Goal: Task Accomplishment & Management: Use online tool/utility

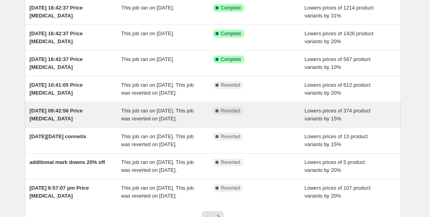
scroll to position [68, 0]
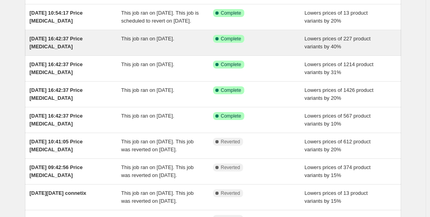
click at [53, 46] on span "[DATE] 16:42:37 Price [MEDICAL_DATA]" at bounding box center [56, 43] width 53 height 14
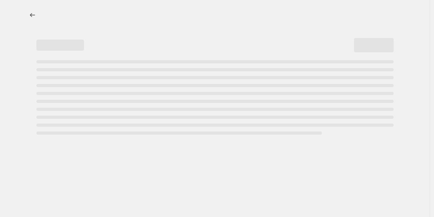
select select "percentage"
select select "collection"
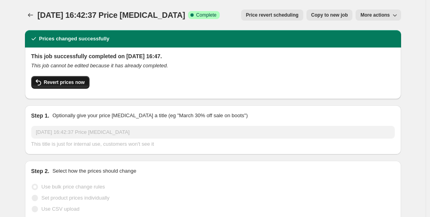
click at [57, 82] on span "Revert prices now" at bounding box center [64, 82] width 41 height 6
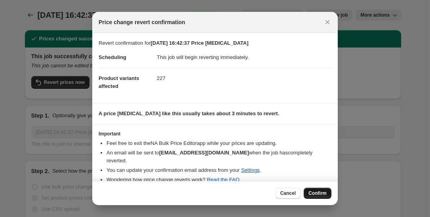
click at [324, 194] on span "Confirm" at bounding box center [317, 193] width 18 height 6
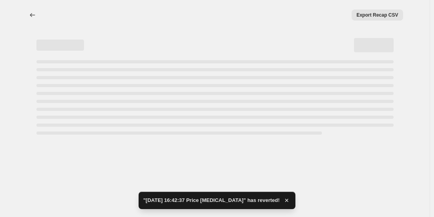
select select "percentage"
select select "collection"
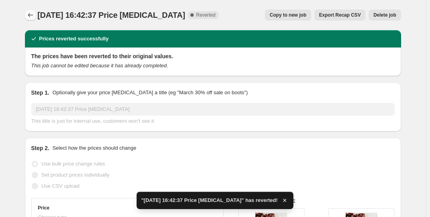
click at [30, 18] on icon "Price change jobs" at bounding box center [31, 15] width 8 height 8
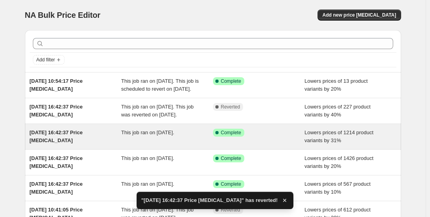
scroll to position [16, 0]
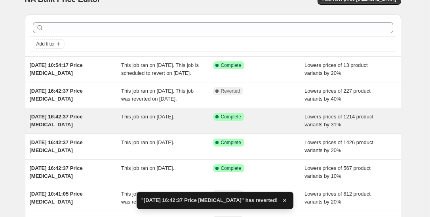
click at [106, 129] on div "[DATE] 16:42:37 Price [MEDICAL_DATA]" at bounding box center [76, 121] width 92 height 16
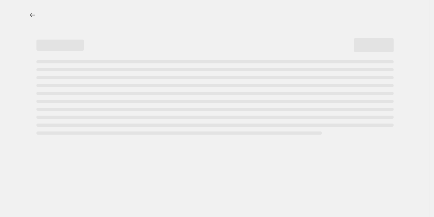
select select "percentage"
select select "collection"
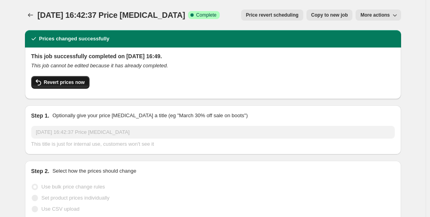
click at [78, 86] on button "Revert prices now" at bounding box center [60, 82] width 58 height 13
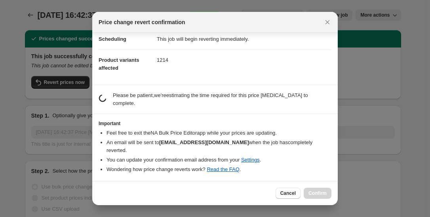
scroll to position [10, 0]
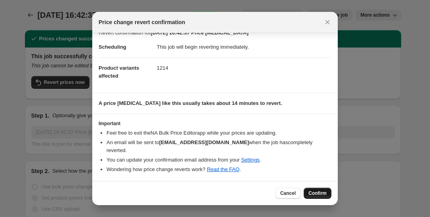
click at [328, 191] on button "Confirm" at bounding box center [317, 193] width 28 height 11
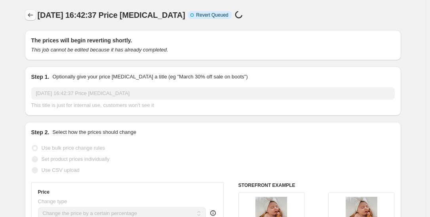
click at [32, 14] on icon "Price change jobs" at bounding box center [31, 15] width 8 height 8
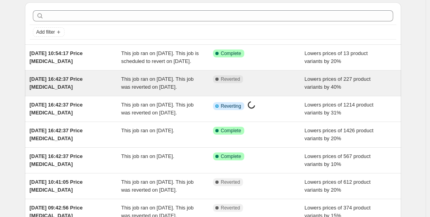
scroll to position [69, 0]
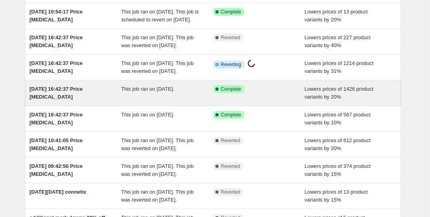
click at [134, 101] on div "This job ran on 19 March 2025." at bounding box center [167, 93] width 92 height 16
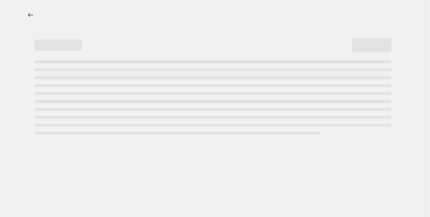
select select "percentage"
select select "collection"
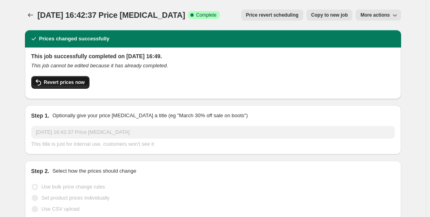
click at [68, 81] on span "Revert prices now" at bounding box center [64, 82] width 41 height 6
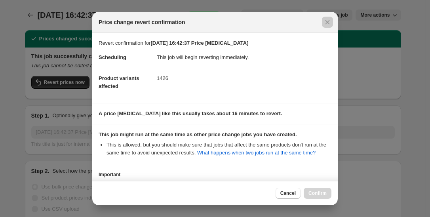
click at [58, 83] on div at bounding box center [215, 108] width 430 height 217
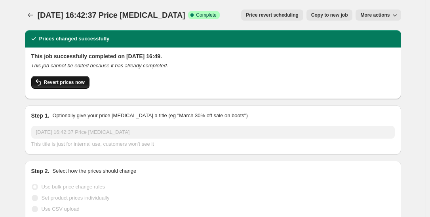
click at [58, 83] on span "Revert prices now" at bounding box center [64, 82] width 41 height 6
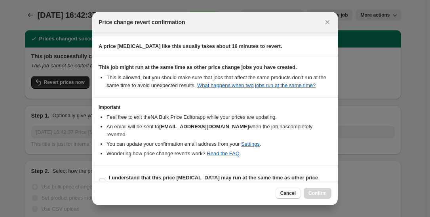
scroll to position [91, 0]
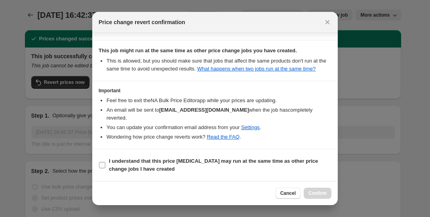
click at [198, 159] on b "I understand that this price change job may run at the same time as other price…" at bounding box center [213, 165] width 209 height 14
click at [105, 162] on input "I understand that this price change job may run at the same time as other price…" at bounding box center [102, 165] width 6 height 6
checkbox input "true"
click at [320, 188] on button "Confirm" at bounding box center [317, 193] width 28 height 11
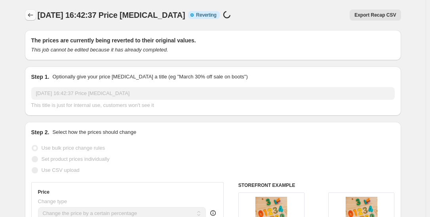
click at [33, 17] on icon "Price change jobs" at bounding box center [31, 15] width 8 height 8
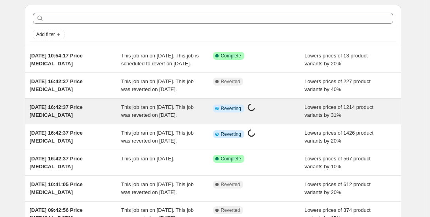
scroll to position [133, 0]
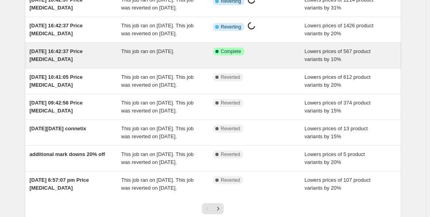
click at [147, 63] on div "This job ran on 19 March 2025." at bounding box center [167, 55] width 92 height 16
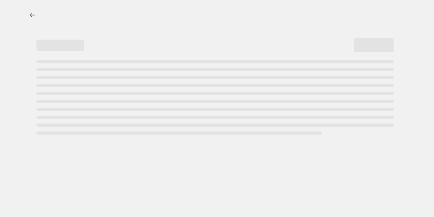
select select "percentage"
select select "collection"
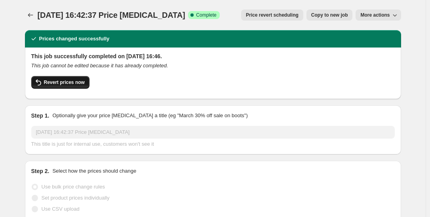
click at [70, 86] on button "Revert prices now" at bounding box center [60, 82] width 58 height 13
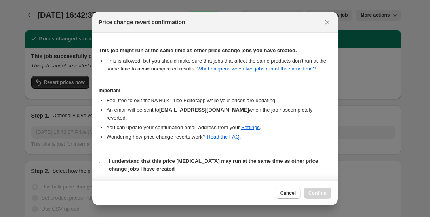
scroll to position [91, 0]
click at [258, 162] on b "I understand that this price change job may run at the same time as other price…" at bounding box center [213, 165] width 209 height 14
click at [105, 162] on input "I understand that this price change job may run at the same time as other price…" at bounding box center [102, 165] width 6 height 6
checkbox input "true"
click at [316, 191] on span "Confirm" at bounding box center [317, 193] width 18 height 6
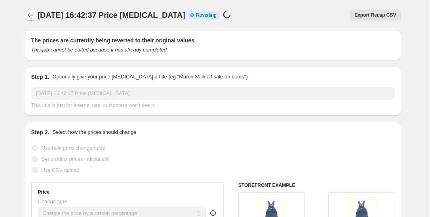
click at [34, 16] on icon "Price change jobs" at bounding box center [31, 15] width 8 height 8
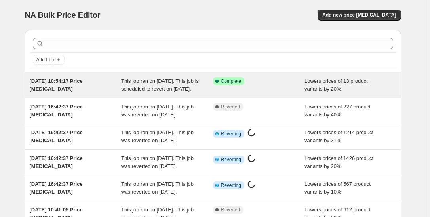
scroll to position [244, 0]
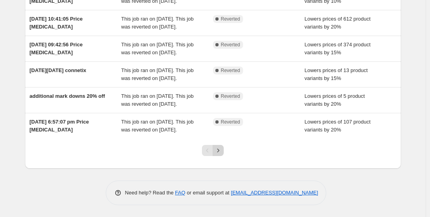
click at [220, 154] on icon "Next" at bounding box center [218, 150] width 8 height 8
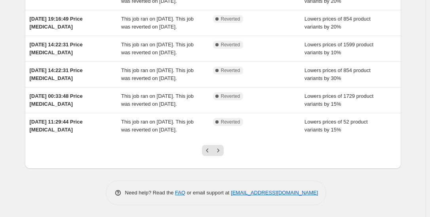
scroll to position [269, 0]
click at [218, 151] on icon "Next" at bounding box center [218, 150] width 8 height 8
click at [220, 153] on icon "Next" at bounding box center [218, 150] width 8 height 8
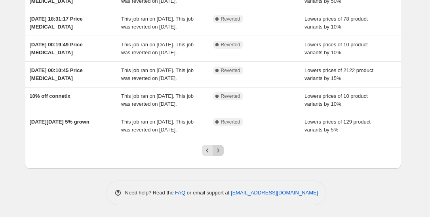
click at [222, 152] on icon "Next" at bounding box center [218, 150] width 8 height 8
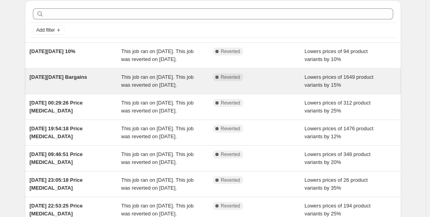
scroll to position [0, 0]
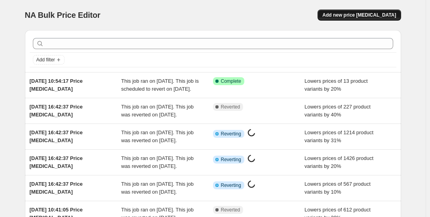
click at [356, 17] on span "Add new price [MEDICAL_DATA]" at bounding box center [359, 15] width 74 height 6
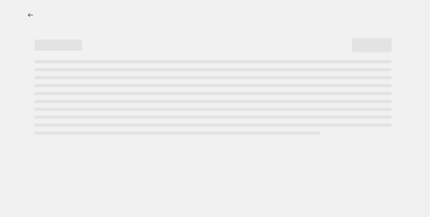
select select "percentage"
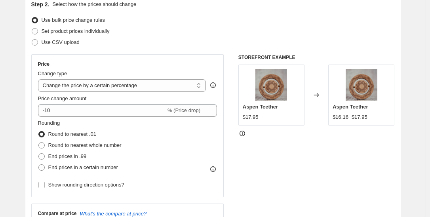
scroll to position [120, 0]
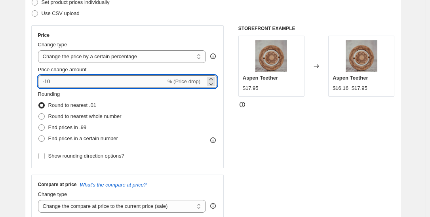
click at [131, 77] on input "-10" at bounding box center [102, 81] width 128 height 13
click at [59, 81] on input "-10" at bounding box center [102, 81] width 128 height 13
drag, startPoint x: 53, startPoint y: 80, endPoint x: 44, endPoint y: 81, distance: 9.1
click at [44, 81] on input "-10" at bounding box center [102, 81] width 128 height 13
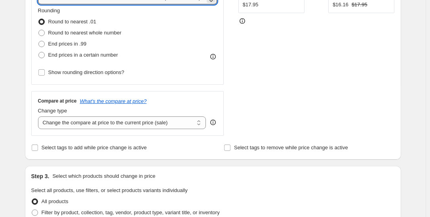
scroll to position [311, 0]
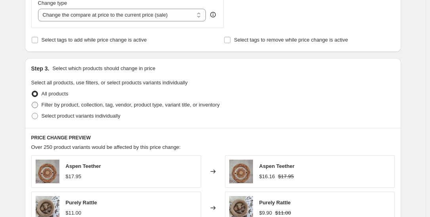
type input "40"
click at [154, 102] on span "Filter by product, collection, tag, vendor, product type, variant title, or inv…" at bounding box center [131, 105] width 178 height 6
click at [32, 102] on input "Filter by product, collection, tag, vendor, product type, variant title, or inv…" at bounding box center [32, 102] width 0 height 0
radio input "true"
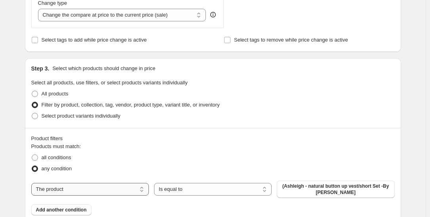
click at [127, 187] on select "The product The product's collection The product's tag The product's vendor The…" at bounding box center [89, 189] width 117 height 13
select select "collection"
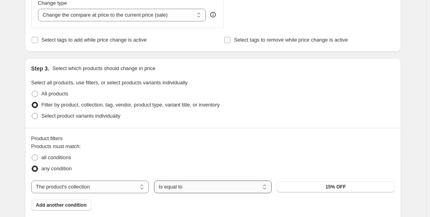
click at [210, 186] on select "Is equal to Is not equal to" at bounding box center [212, 186] width 117 height 13
click at [188, 185] on select "Is equal to Is not equal to" at bounding box center [212, 186] width 117 height 13
select select "equal"
click at [308, 184] on button "15% OFF" at bounding box center [335, 186] width 117 height 11
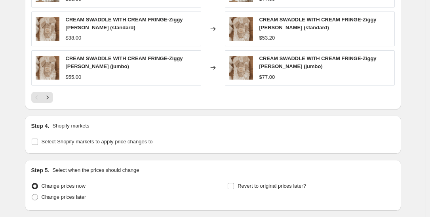
scroll to position [716, 0]
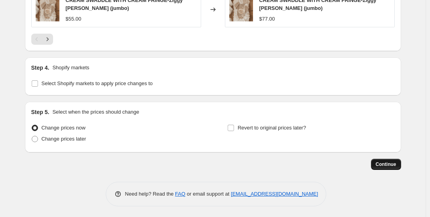
click at [387, 166] on button "Continue" at bounding box center [386, 164] width 30 height 11
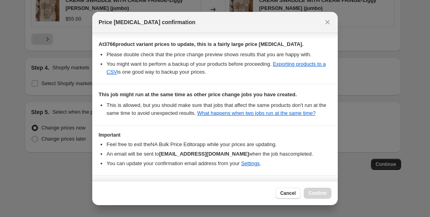
scroll to position [167, 0]
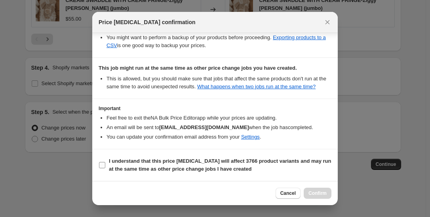
click at [216, 157] on span "I understand that this price change job will affect 3766 product variants and m…" at bounding box center [220, 165] width 222 height 16
click at [105, 162] on input "I understand that this price change job will affect 3766 product variants and m…" at bounding box center [102, 165] width 6 height 6
checkbox input "true"
click at [329, 190] on button "Confirm" at bounding box center [317, 193] width 28 height 11
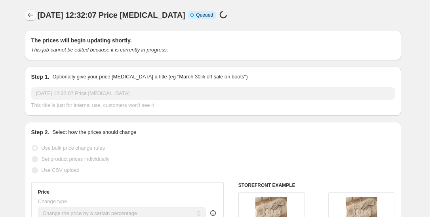
click at [33, 16] on icon "Price change jobs" at bounding box center [31, 15] width 8 height 8
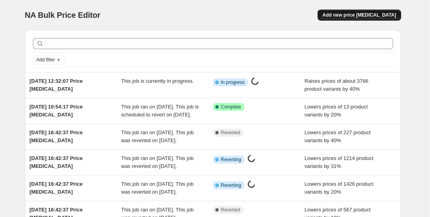
click at [345, 15] on span "Add new price [MEDICAL_DATA]" at bounding box center [359, 15] width 74 height 6
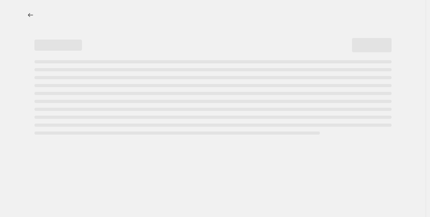
select select "percentage"
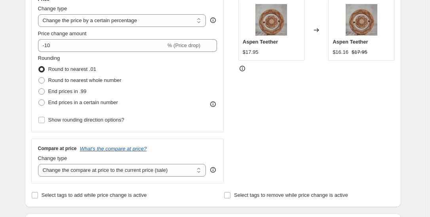
scroll to position [62, 0]
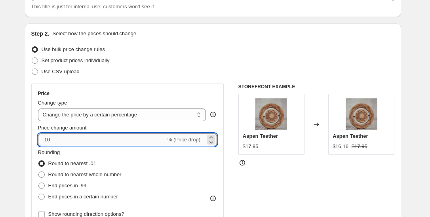
click at [114, 138] on input "-10" at bounding box center [102, 139] width 128 height 13
type input "-1"
type input "-55"
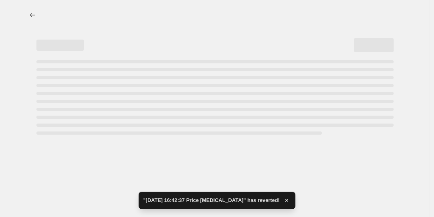
select select "percentage"
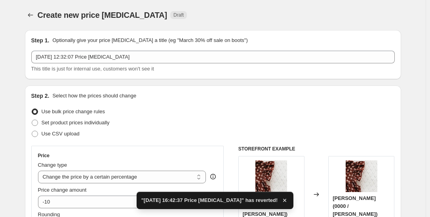
click at [71, 195] on div "Price change amount -10 % (Price drop)" at bounding box center [127, 197] width 179 height 22
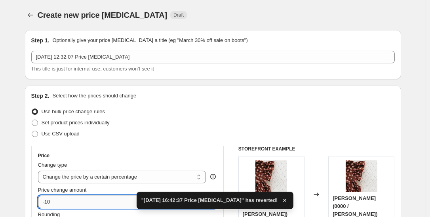
click at [68, 203] on input "-10" at bounding box center [102, 201] width 128 height 13
type input "-1"
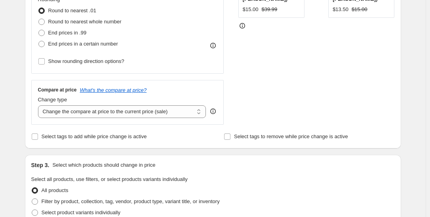
scroll to position [275, 0]
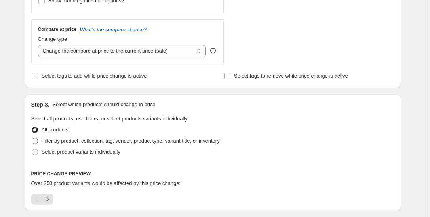
type input "-50"
click at [141, 139] on span "Filter by product, collection, tag, vendor, product type, variant title, or inv…" at bounding box center [131, 141] width 178 height 6
click at [32, 138] on input "Filter by product, collection, tag, vendor, product type, variant title, or inv…" at bounding box center [32, 138] width 0 height 0
radio input "true"
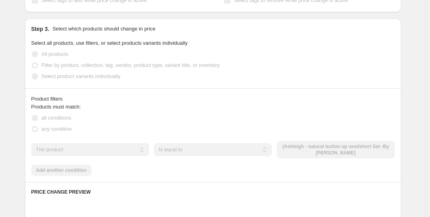
scroll to position [410, 0]
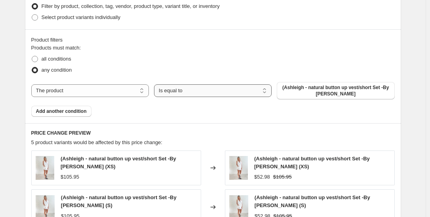
click at [209, 93] on select "Is equal to Is not equal to" at bounding box center [212, 90] width 117 height 13
click at [155, 84] on select "Is equal to Is not equal to" at bounding box center [212, 90] width 117 height 13
click at [144, 88] on select "The product The product's collection The product's tag The product's vendor The…" at bounding box center [89, 90] width 117 height 13
select select "collection"
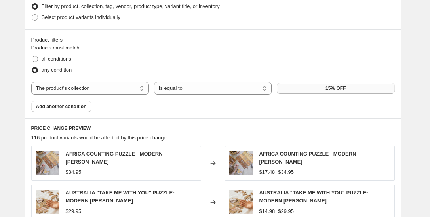
click at [341, 89] on span "15% OFF" at bounding box center [335, 88] width 20 height 6
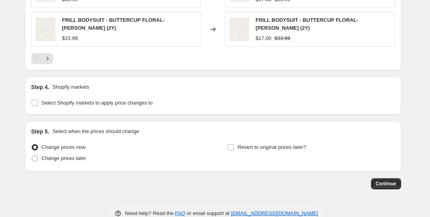
scroll to position [719, 0]
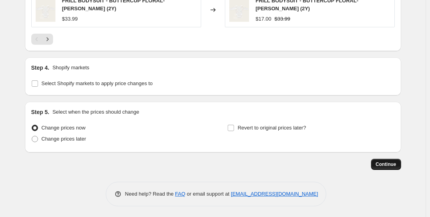
click at [389, 161] on span "Continue" at bounding box center [385, 164] width 21 height 6
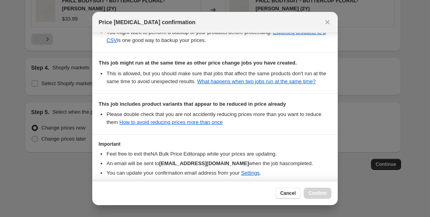
scroll to position [216, 0]
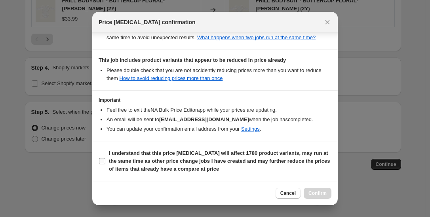
click at [216, 169] on b "I understand that this price change job will affect 1780 product variants, may …" at bounding box center [219, 161] width 221 height 22
click at [105, 164] on input "I understand that this price change job will affect 1780 product variants, may …" at bounding box center [102, 161] width 6 height 6
checkbox input "true"
click at [321, 195] on span "Confirm" at bounding box center [317, 193] width 18 height 6
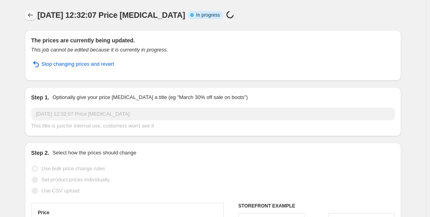
click at [29, 12] on icon "Price change jobs" at bounding box center [31, 15] width 8 height 8
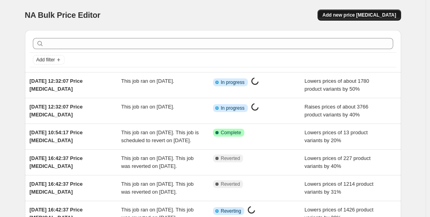
click at [389, 17] on span "Add new price [MEDICAL_DATA]" at bounding box center [359, 15] width 74 height 6
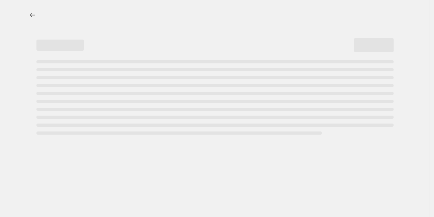
select select "percentage"
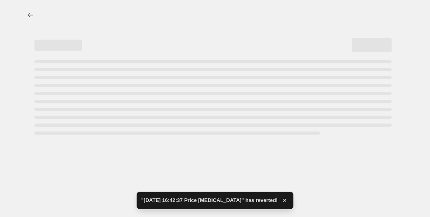
select select "percentage"
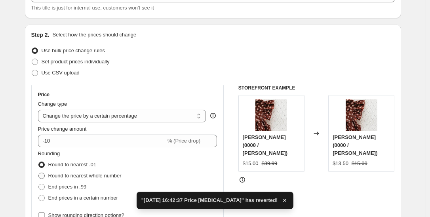
scroll to position [93, 0]
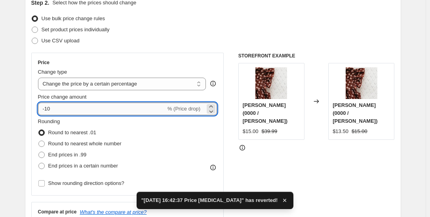
click at [120, 113] on input "-10" at bounding box center [102, 108] width 128 height 13
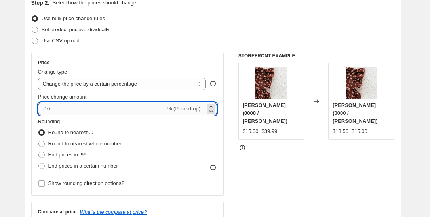
type input "-1"
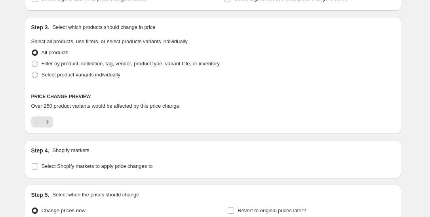
scroll to position [346, 0]
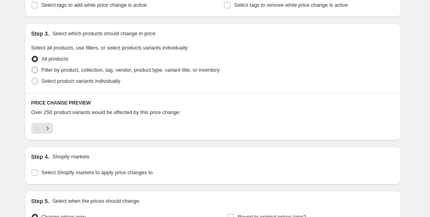
type input "-50"
click at [140, 70] on span "Filter by product, collection, tag, vendor, product type, variant title, or inv…" at bounding box center [131, 70] width 178 height 6
click at [32, 67] on input "Filter by product, collection, tag, vendor, product type, variant title, or inv…" at bounding box center [32, 67] width 0 height 0
radio input "true"
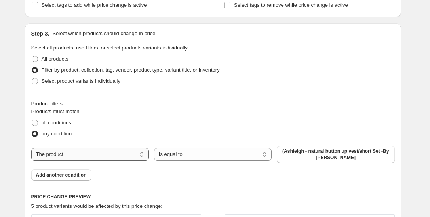
click at [144, 152] on select "The product The product's collection The product's tag The product's vendor The…" at bounding box center [89, 154] width 117 height 13
select select "collection"
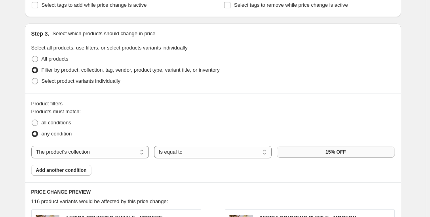
click at [360, 149] on button "15% OFF" at bounding box center [335, 151] width 117 height 11
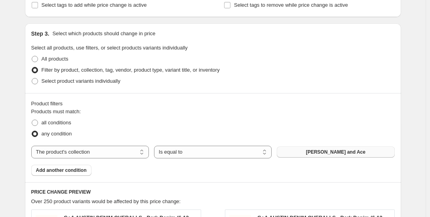
click at [358, 150] on button "Goldie and Ace" at bounding box center [335, 151] width 117 height 11
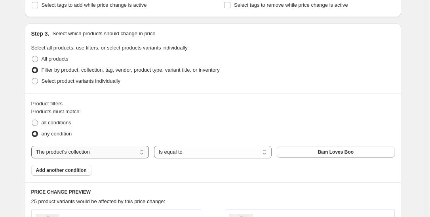
click at [123, 150] on select "The product The product's collection The product's tag The product's vendor The…" at bounding box center [89, 152] width 117 height 13
click at [331, 152] on span "Bam Loves Boo" at bounding box center [335, 152] width 36 height 6
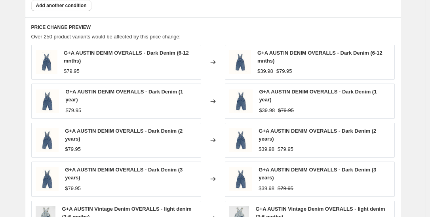
scroll to position [719, 0]
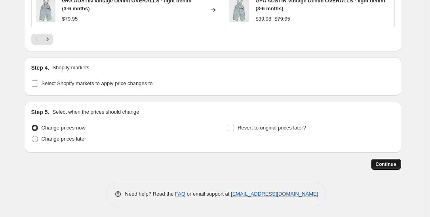
click at [396, 161] on span "Continue" at bounding box center [385, 164] width 21 height 6
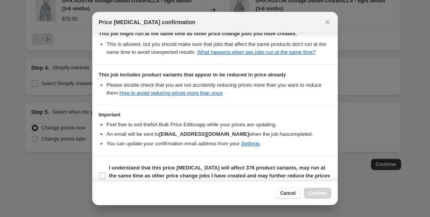
scroll to position [216, 0]
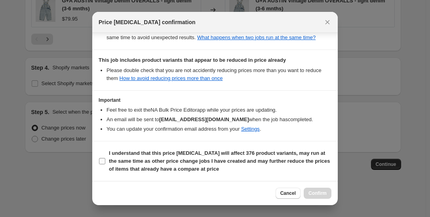
click at [99, 161] on span ":ro5:" at bounding box center [102, 160] width 7 height 7
click at [99, 161] on input "I understand that this price change job will affect 376 product variants, may r…" at bounding box center [102, 161] width 6 height 6
checkbox input "true"
click at [317, 190] on button "Confirm" at bounding box center [317, 193] width 28 height 11
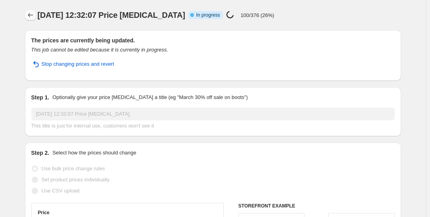
click at [28, 16] on button "Price change jobs" at bounding box center [30, 14] width 11 height 11
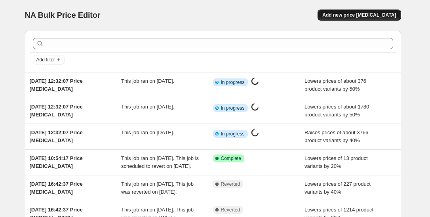
click at [398, 17] on button "Add new price [MEDICAL_DATA]" at bounding box center [358, 14] width 83 height 11
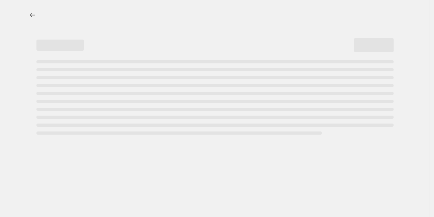
select select "percentage"
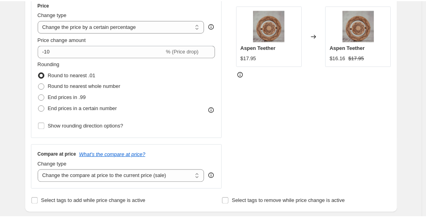
scroll to position [82, 0]
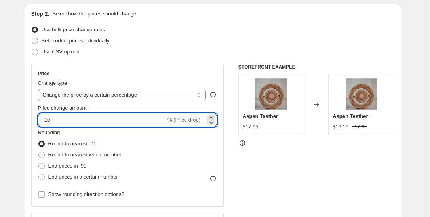
click at [141, 120] on input "-10" at bounding box center [102, 120] width 128 height 13
type input "-1"
type input "-50"
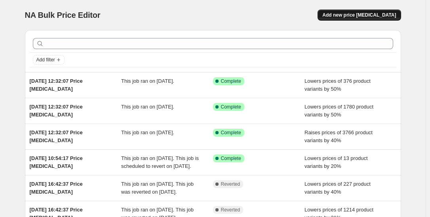
click at [349, 16] on span "Add new price [MEDICAL_DATA]" at bounding box center [359, 15] width 74 height 6
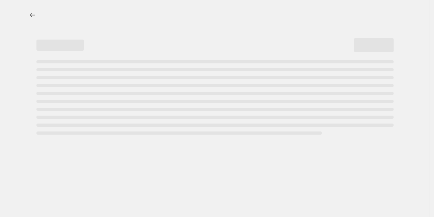
select select "percentage"
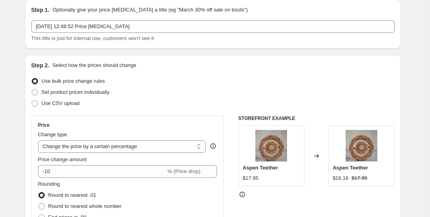
scroll to position [65, 0]
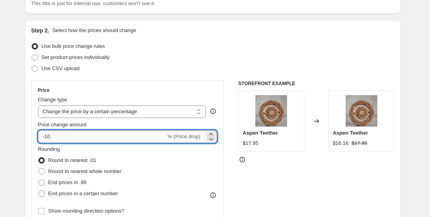
click at [97, 139] on input "-10" at bounding box center [102, 136] width 128 height 13
type input "-1"
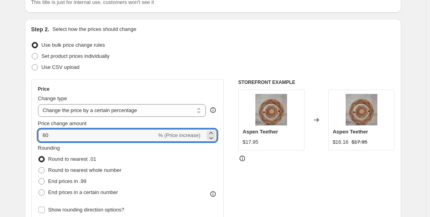
type input "60"
click at [167, 172] on div "Rounding Round to nearest .01 Round to nearest whole number End prices in .99 E…" at bounding box center [127, 171] width 179 height 54
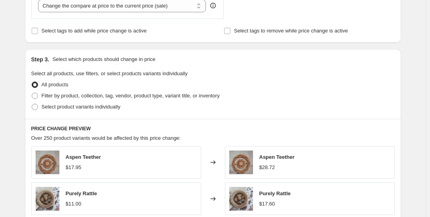
scroll to position [321, 0]
click at [100, 97] on span "Filter by product, collection, tag, vendor, product type, variant title, or inv…" at bounding box center [131, 95] width 178 height 6
click at [32, 93] on input "Filter by product, collection, tag, vendor, product type, variant title, or inv…" at bounding box center [32, 92] width 0 height 0
radio input "true"
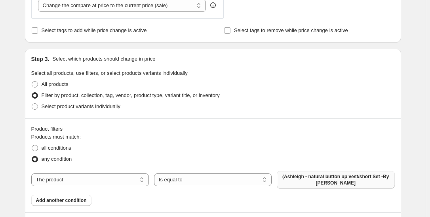
click at [342, 177] on span "(Ashleigh - natural button up vest/short Set -By [PERSON_NAME]" at bounding box center [335, 179] width 108 height 13
click at [353, 175] on span "(Ashleigh - natural button up vest/short Set -By [PERSON_NAME]" at bounding box center [335, 179] width 108 height 13
click at [91, 179] on select "The product The product's collection The product's tag The product's vendor The…" at bounding box center [89, 179] width 117 height 13
select select "collection"
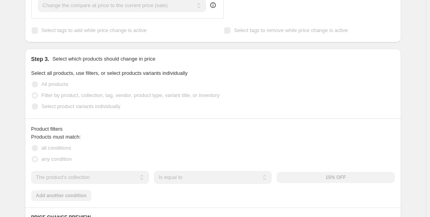
click at [354, 178] on div "The product The product's collection The product's tag The product's vendor The…" at bounding box center [212, 177] width 363 height 13
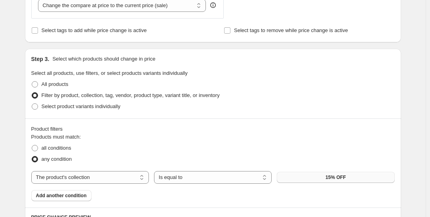
click at [345, 175] on span "15% OFF" at bounding box center [335, 177] width 20 height 6
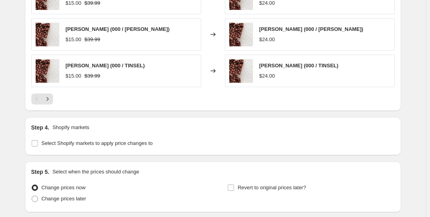
scroll to position [706, 0]
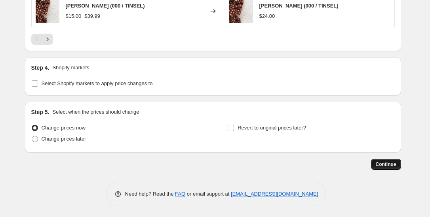
click at [387, 165] on span "Continue" at bounding box center [385, 164] width 21 height 6
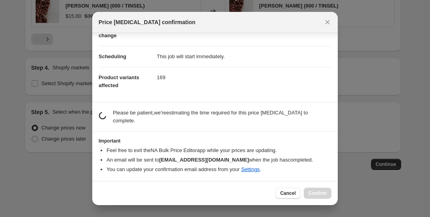
scroll to position [43, 0]
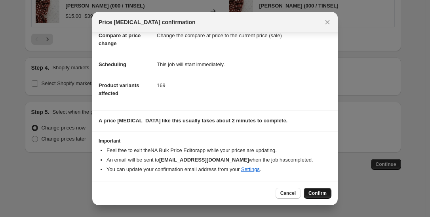
click at [320, 193] on span "Confirm" at bounding box center [317, 193] width 18 height 6
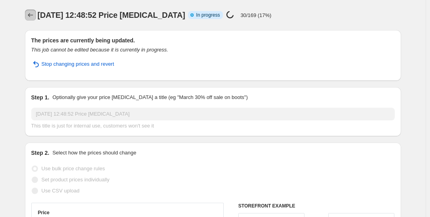
click at [33, 16] on icon "Price change jobs" at bounding box center [31, 15] width 8 height 8
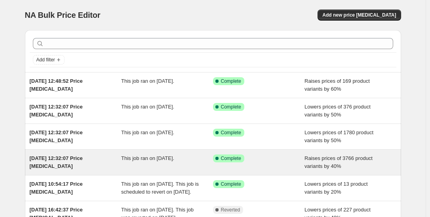
click at [360, 167] on div "Raises prices of 3766 product variants by 40%" at bounding box center [350, 162] width 92 height 16
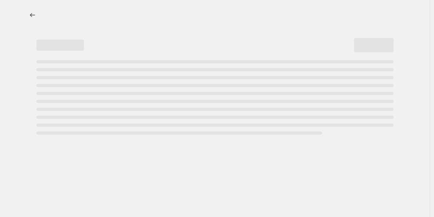
select select "percentage"
select select "collection"
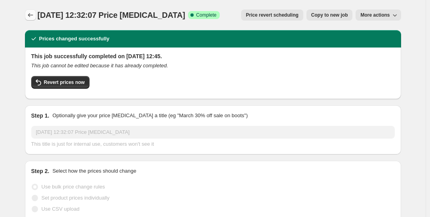
click at [33, 13] on icon "Price change jobs" at bounding box center [31, 15] width 8 height 8
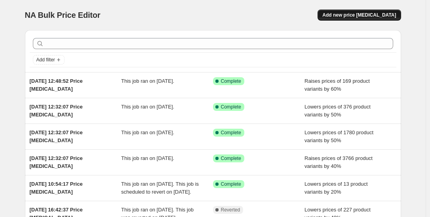
click at [383, 15] on span "Add new price [MEDICAL_DATA]" at bounding box center [359, 15] width 74 height 6
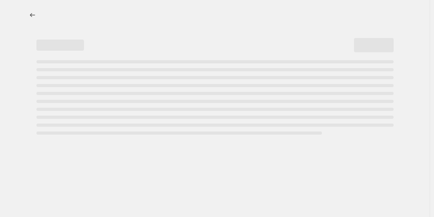
select select "percentage"
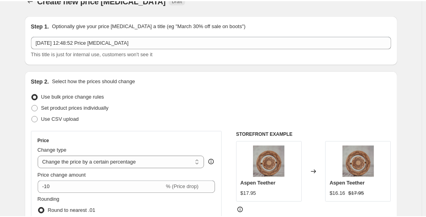
scroll to position [28, 0]
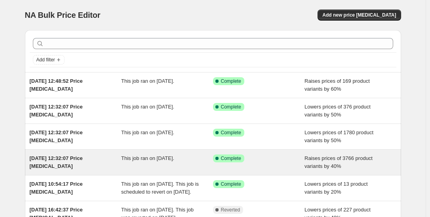
click at [155, 159] on span "This job ran on 15 October 2025." at bounding box center [147, 158] width 53 height 6
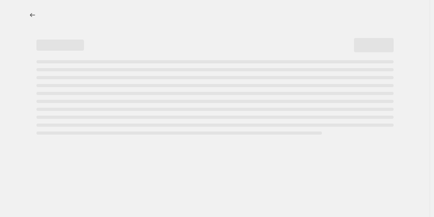
select select "percentage"
select select "collection"
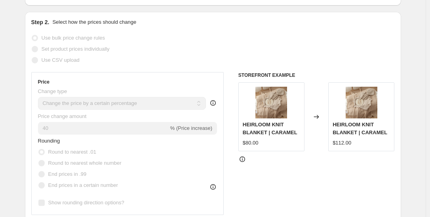
scroll to position [151, 0]
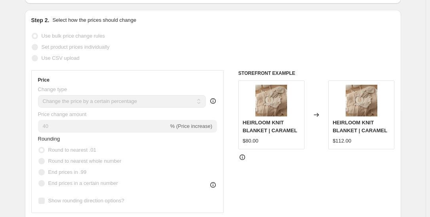
click at [188, 125] on span "% (Price increase)" at bounding box center [191, 126] width 42 height 6
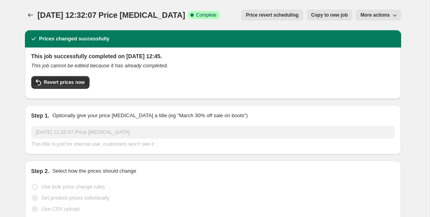
scroll to position [0, 0]
click at [82, 82] on span "Revert prices now" at bounding box center [64, 82] width 41 height 6
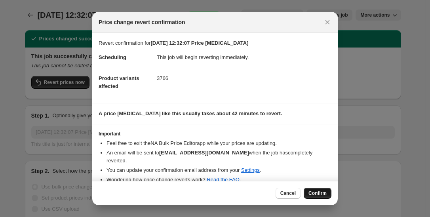
click at [320, 190] on button "Confirm" at bounding box center [317, 193] width 28 height 11
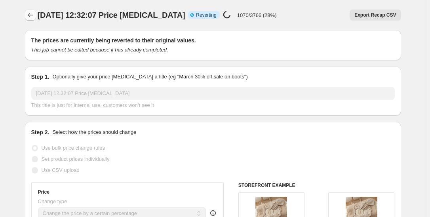
click at [32, 15] on icon "Price change jobs" at bounding box center [31, 15] width 8 height 8
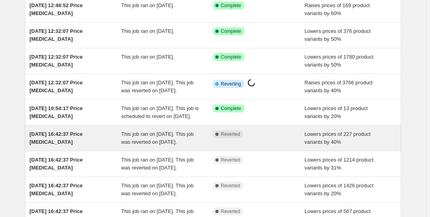
scroll to position [105, 0]
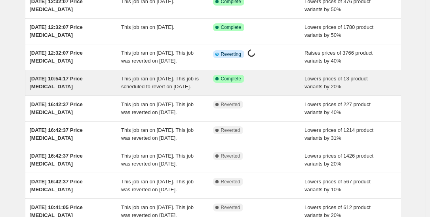
click at [245, 91] on div "Success Complete Complete" at bounding box center [259, 83] width 92 height 16
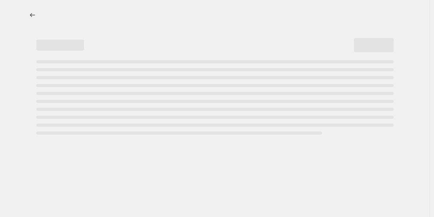
select select "percentage"
select select "collection"
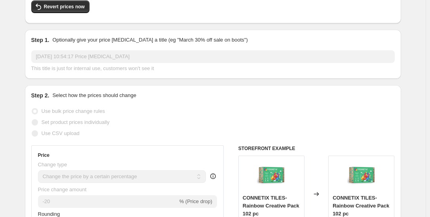
scroll to position [113, 0]
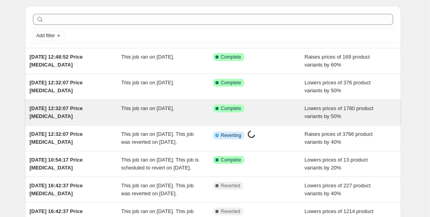
scroll to position [61, 0]
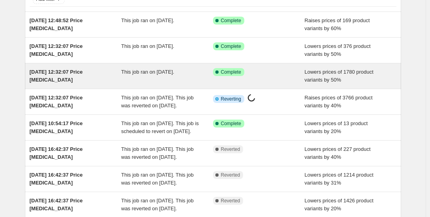
click at [151, 70] on span "This job ran on [DATE]." at bounding box center [147, 72] width 53 height 6
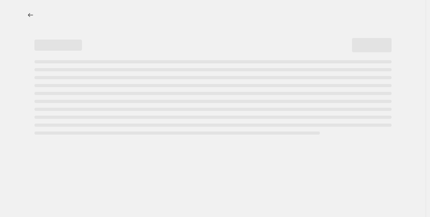
select select "percentage"
select select "collection"
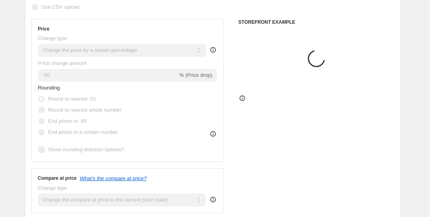
scroll to position [208, 0]
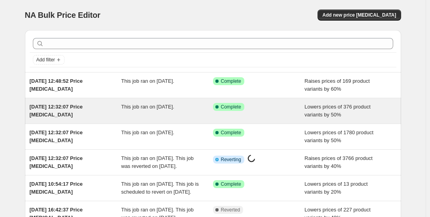
click at [155, 107] on span "This job ran on [DATE]." at bounding box center [147, 107] width 53 height 6
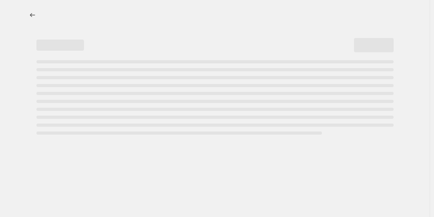
select select "percentage"
select select "collection"
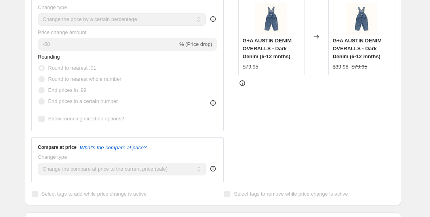
scroll to position [229, 0]
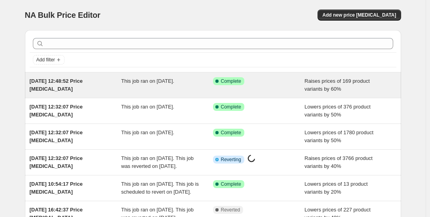
click at [169, 81] on span "This job ran on [DATE]." at bounding box center [147, 81] width 53 height 6
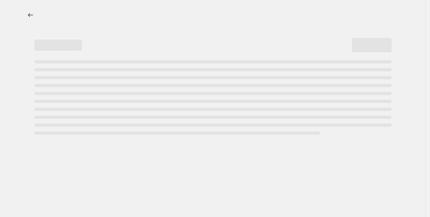
select select "percentage"
select select "collection"
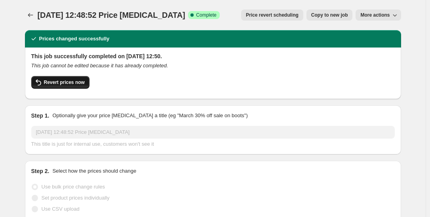
click at [71, 81] on span "Revert prices now" at bounding box center [64, 82] width 41 height 6
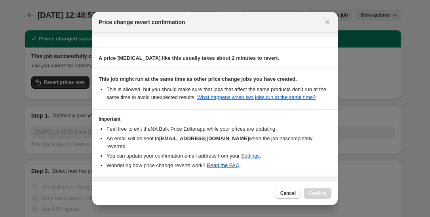
scroll to position [91, 0]
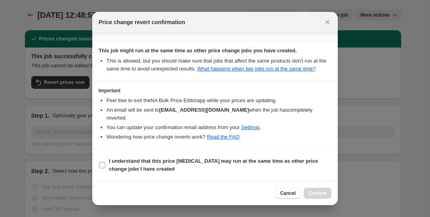
click at [143, 162] on b "I understand that this price change job may run at the same time as other price…" at bounding box center [213, 165] width 209 height 14
click at [105, 162] on input "I understand that this price change job may run at the same time as other price…" at bounding box center [102, 165] width 6 height 6
checkbox input "true"
click at [312, 187] on div "Cancel Confirm" at bounding box center [214, 193] width 245 height 24
click at [313, 188] on button "Confirm" at bounding box center [317, 193] width 28 height 11
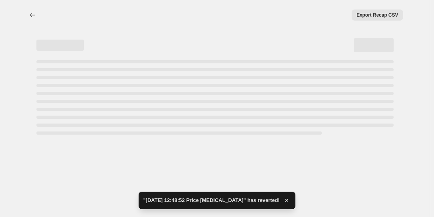
select select "percentage"
select select "collection"
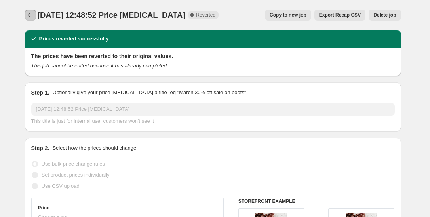
click at [34, 13] on icon "Price change jobs" at bounding box center [31, 15] width 8 height 8
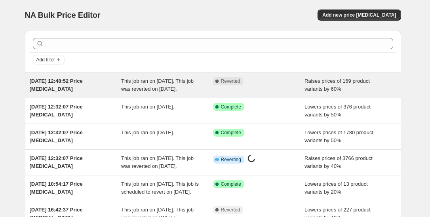
click at [121, 89] on div "[DATE] 12:48:52 Price [MEDICAL_DATA]" at bounding box center [76, 85] width 92 height 16
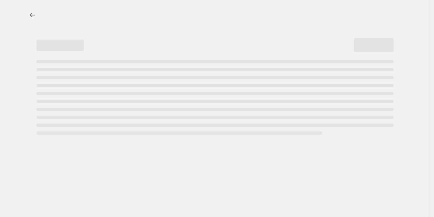
select select "percentage"
select select "collection"
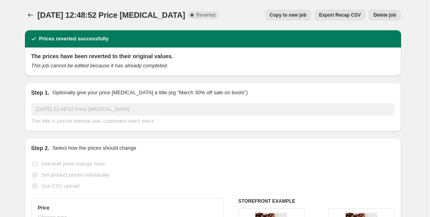
click at [298, 14] on span "Copy to new job" at bounding box center [287, 15] width 37 height 6
select select "percentage"
select select "collection"
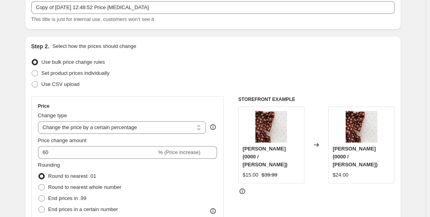
scroll to position [120, 0]
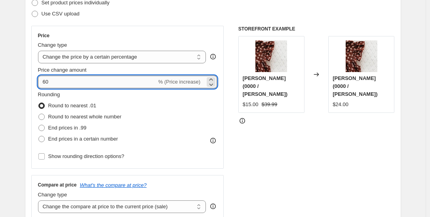
click at [44, 82] on input "60" at bounding box center [97, 82] width 119 height 13
click at [158, 82] on input "-60" at bounding box center [102, 82] width 128 height 13
type input "-60"
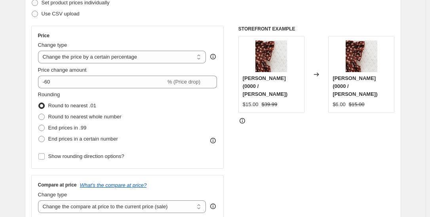
click at [209, 106] on div "Rounding Round to nearest .01 Round to nearest whole number End prices in .99 E…" at bounding box center [127, 118] width 179 height 54
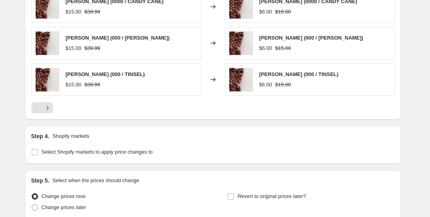
scroll to position [706, 0]
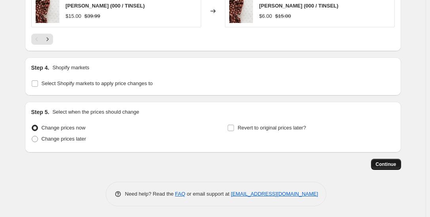
click at [386, 161] on span "Continue" at bounding box center [385, 164] width 21 height 6
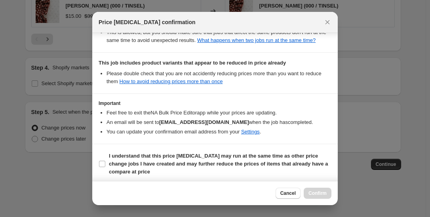
scroll to position [172, 0]
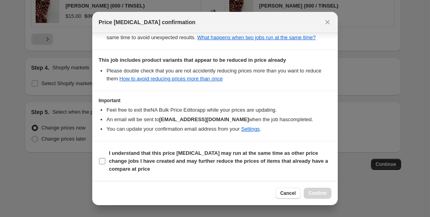
click at [100, 157] on label "I understand that this price [MEDICAL_DATA] may run at the same time as other p…" at bounding box center [215, 161] width 233 height 27
click at [100, 158] on input "I understand that this price [MEDICAL_DATA] may run at the same time as other p…" at bounding box center [102, 161] width 6 height 6
checkbox input "true"
click at [325, 192] on span "Confirm" at bounding box center [317, 193] width 18 height 6
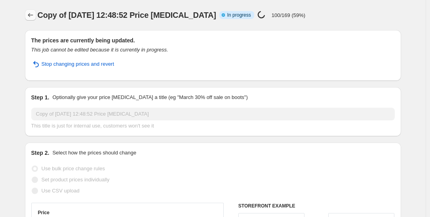
click at [34, 15] on icon "Price change jobs" at bounding box center [31, 15] width 8 height 8
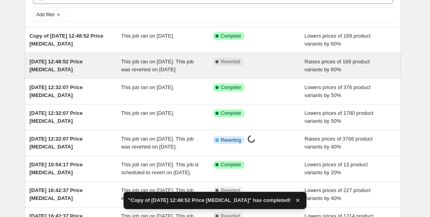
scroll to position [63, 0]
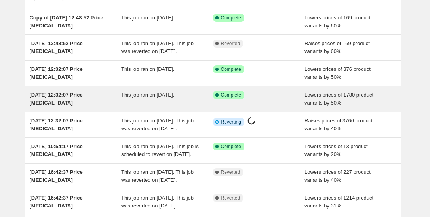
click at [174, 98] on span "This job ran on [DATE]." at bounding box center [147, 95] width 53 height 6
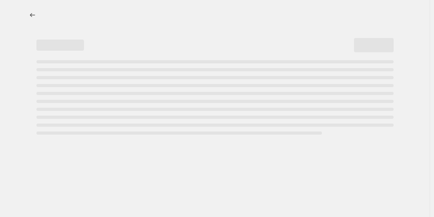
select select "percentage"
select select "collection"
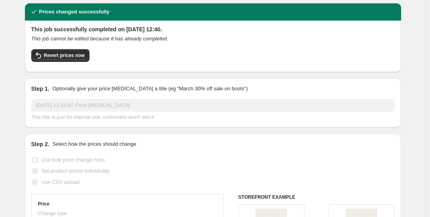
scroll to position [11, 0]
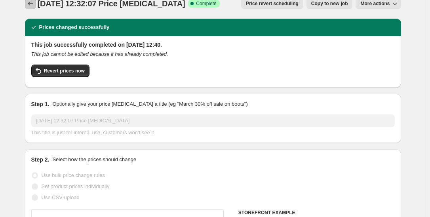
click at [34, 4] on icon "Price change jobs" at bounding box center [31, 4] width 8 height 8
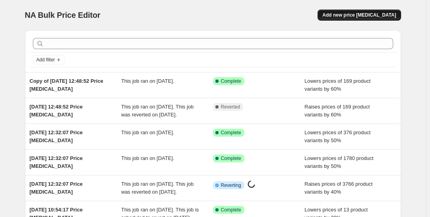
click at [377, 15] on span "Add new price [MEDICAL_DATA]" at bounding box center [359, 15] width 74 height 6
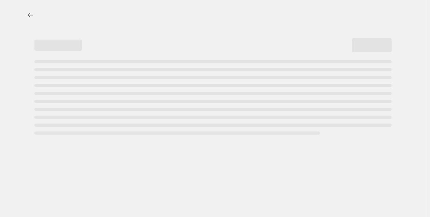
select select "percentage"
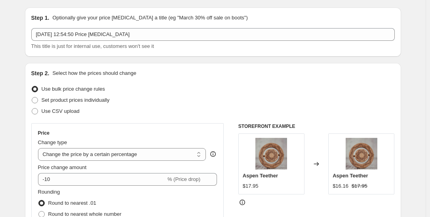
scroll to position [55, 0]
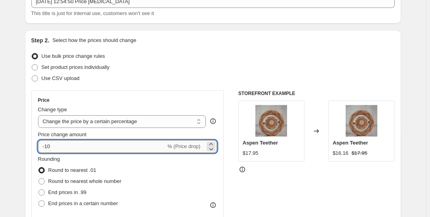
click at [101, 144] on input "-10" at bounding box center [102, 146] width 128 height 13
type input "-1"
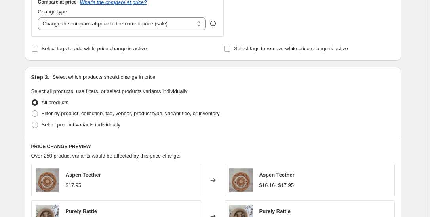
scroll to position [316, 0]
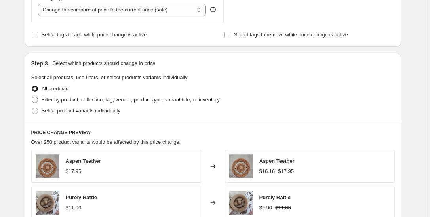
type input "-40"
click at [83, 96] on span "Filter by product, collection, tag, vendor, product type, variant title, or inv…" at bounding box center [131, 100] width 178 height 8
click at [32, 97] on input "Filter by product, collection, tag, vendor, product type, variant title, or inv…" at bounding box center [32, 97] width 0 height 0
radio input "true"
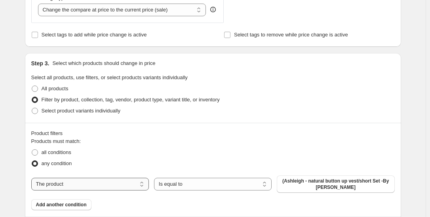
click at [121, 182] on select "The product The product's collection The product's tag The product's vendor The…" at bounding box center [89, 184] width 117 height 13
select select "collection"
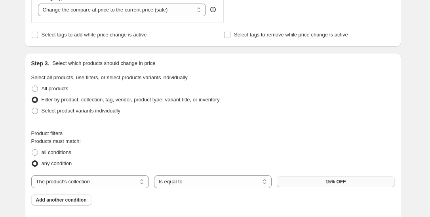
click at [362, 182] on button "15% OFF" at bounding box center [335, 181] width 117 height 11
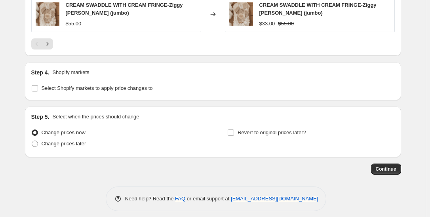
scroll to position [716, 0]
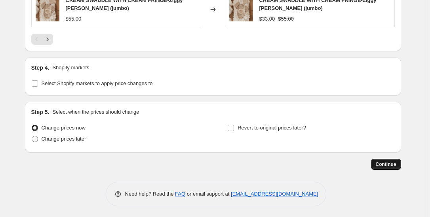
click at [394, 165] on span "Continue" at bounding box center [385, 164] width 21 height 6
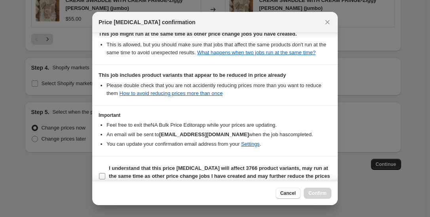
scroll to position [216, 0]
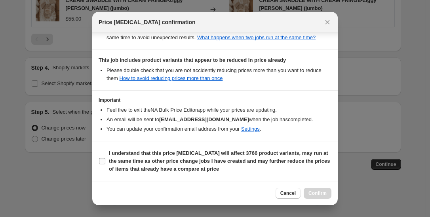
click at [110, 163] on b "I understand that this price change job will affect 3766 product variants, may …" at bounding box center [219, 161] width 221 height 22
click at [105, 163] on input "I understand that this price change job will affect 3766 product variants, may …" at bounding box center [102, 161] width 6 height 6
checkbox input "true"
click at [321, 190] on button "Confirm" at bounding box center [317, 193] width 28 height 11
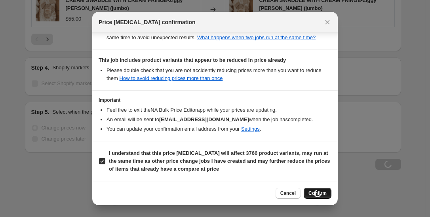
scroll to position [716, 0]
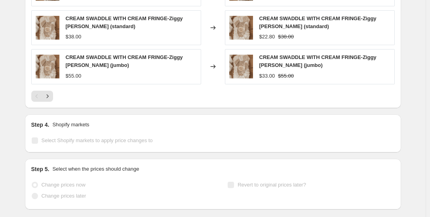
select select "percentage"
select select "collection"
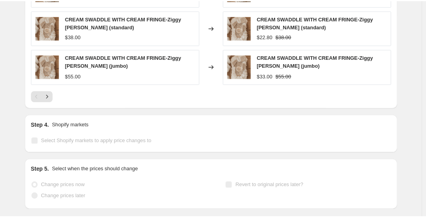
scroll to position [0, 0]
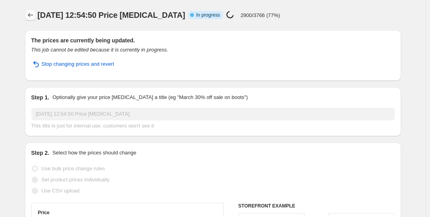
click at [36, 14] on button "Price change jobs" at bounding box center [30, 14] width 11 height 11
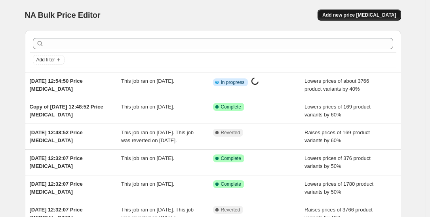
click at [366, 13] on span "Add new price [MEDICAL_DATA]" at bounding box center [359, 15] width 74 height 6
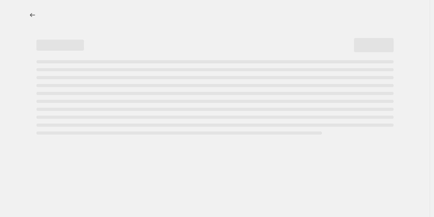
select select "percentage"
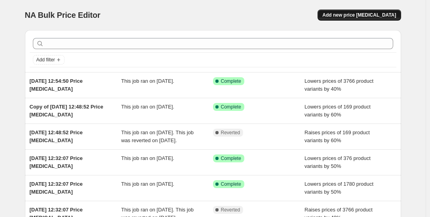
click at [380, 13] on span "Add new price [MEDICAL_DATA]" at bounding box center [359, 15] width 74 height 6
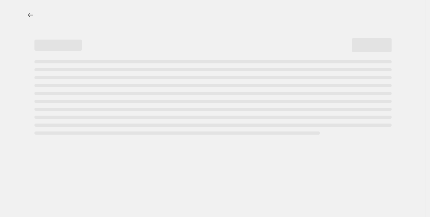
select select "percentage"
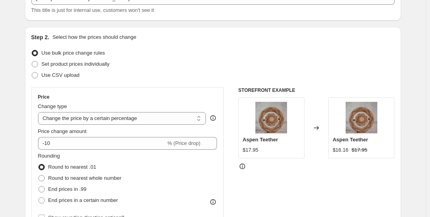
scroll to position [147, 0]
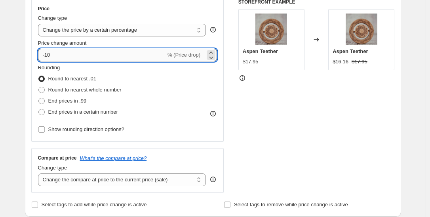
click at [66, 55] on input "-10" at bounding box center [102, 55] width 128 height 13
type input "-1"
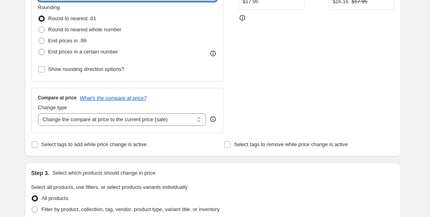
scroll to position [351, 0]
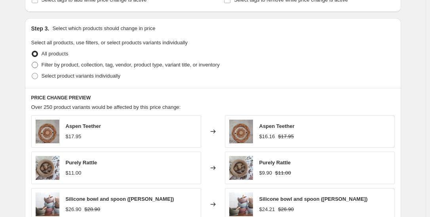
type input "-42"
click at [97, 67] on span "Filter by product, collection, tag, vendor, product type, variant title, or inv…" at bounding box center [131, 65] width 178 height 8
click at [32, 62] on input "Filter by product, collection, tag, vendor, product type, variant title, or inv…" at bounding box center [32, 62] width 0 height 0
radio input "true"
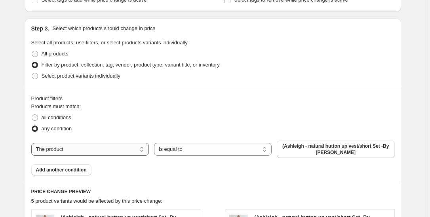
click at [146, 148] on select "The product The product's collection The product's tag The product's vendor The…" at bounding box center [89, 149] width 117 height 13
select select "collection"
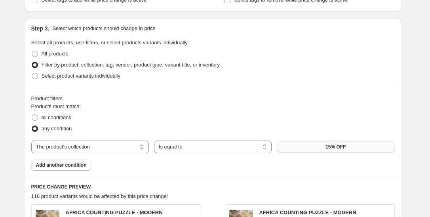
click at [330, 146] on span "15% OFF" at bounding box center [335, 147] width 20 height 6
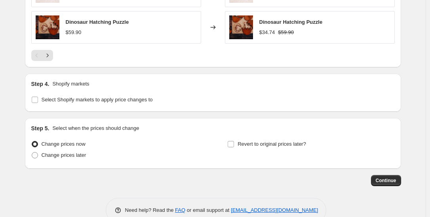
scroll to position [706, 0]
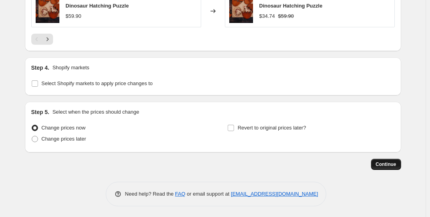
click at [387, 163] on span "Continue" at bounding box center [385, 164] width 21 height 6
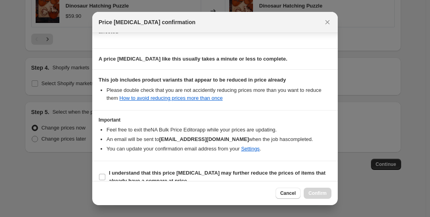
scroll to position [116, 0]
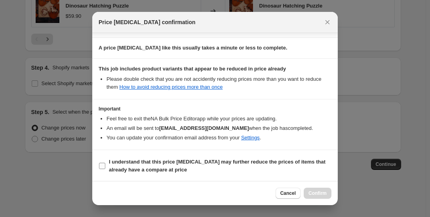
click at [168, 169] on b "I understand that this price [MEDICAL_DATA] may further reduce the prices of it…" at bounding box center [217, 166] width 216 height 14
click at [105, 169] on input "I understand that this price [MEDICAL_DATA] may further reduce the prices of it…" at bounding box center [102, 166] width 6 height 6
checkbox input "true"
click at [319, 192] on span "Confirm" at bounding box center [317, 193] width 18 height 6
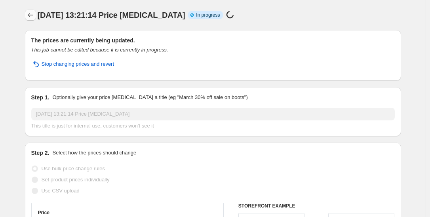
click at [34, 16] on icon "Price change jobs" at bounding box center [31, 15] width 8 height 8
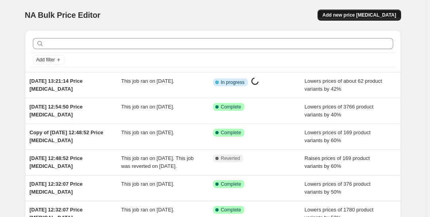
click at [371, 15] on span "Add new price [MEDICAL_DATA]" at bounding box center [359, 15] width 74 height 6
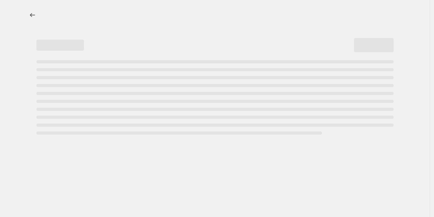
select select "percentage"
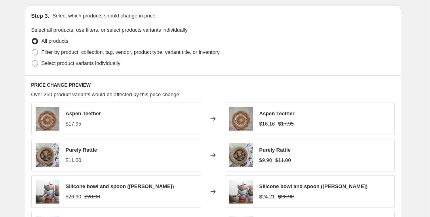
scroll to position [386, 0]
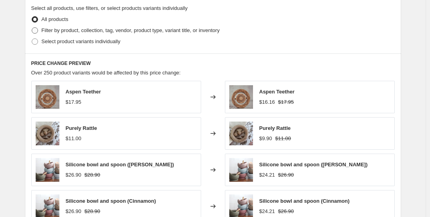
click at [124, 28] on span "Filter by product, collection, tag, vendor, product type, variant title, or inv…" at bounding box center [131, 30] width 178 height 6
click at [32, 28] on input "Filter by product, collection, tag, vendor, product type, variant title, or inv…" at bounding box center [32, 27] width 0 height 0
radio input "true"
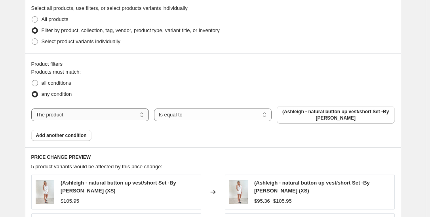
click at [134, 114] on select "The product The product's collection The product's tag The product's vendor The…" at bounding box center [89, 114] width 117 height 13
select select "collection"
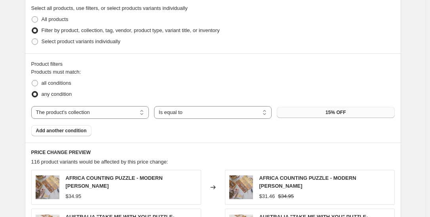
click at [300, 113] on button "15% OFF" at bounding box center [335, 112] width 117 height 11
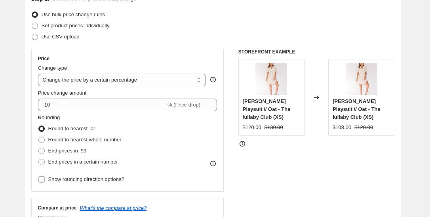
scroll to position [86, 0]
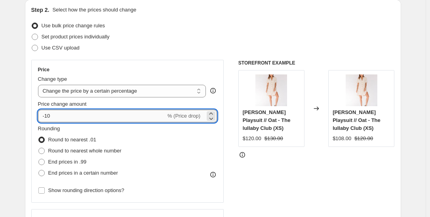
click at [78, 116] on input "-10" at bounding box center [102, 116] width 128 height 13
type input "-1"
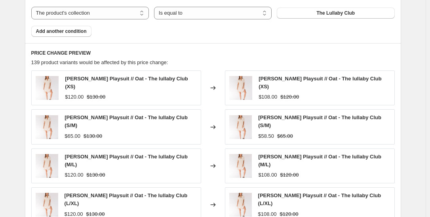
scroll to position [706, 0]
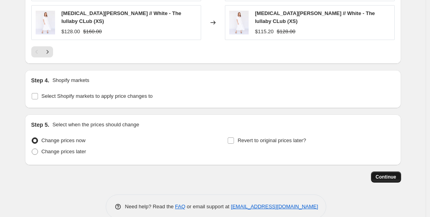
type input "-50"
click at [383, 174] on span "Continue" at bounding box center [385, 177] width 21 height 6
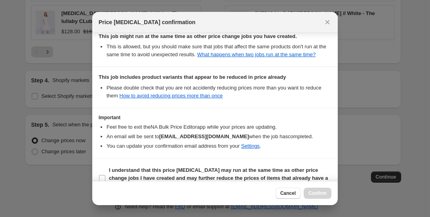
scroll to position [172, 0]
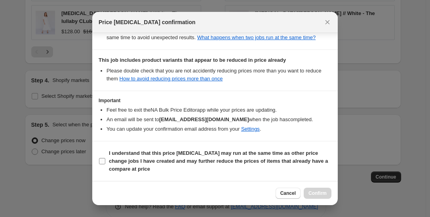
click at [218, 152] on b "I understand that this price [MEDICAL_DATA] may run at the same time as other p…" at bounding box center [218, 161] width 219 height 22
click at [105, 158] on input "I understand that this price [MEDICAL_DATA] may run at the same time as other p…" at bounding box center [102, 161] width 6 height 6
checkbox input "true"
click at [311, 191] on span "Confirm" at bounding box center [317, 193] width 18 height 6
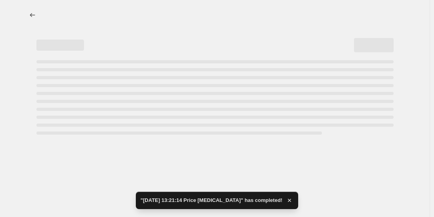
select select "percentage"
select select "collection"
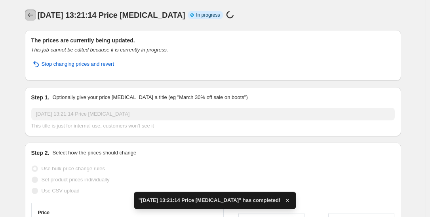
click at [28, 11] on button "Price change jobs" at bounding box center [30, 14] width 11 height 11
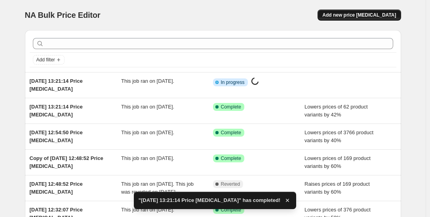
click at [368, 16] on span "Add new price [MEDICAL_DATA]" at bounding box center [359, 15] width 74 height 6
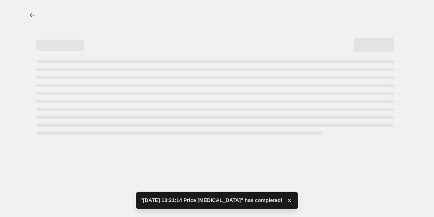
select select "percentage"
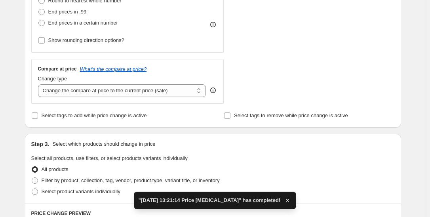
scroll to position [299, 0]
